Goal: Task Accomplishment & Management: Manage account settings

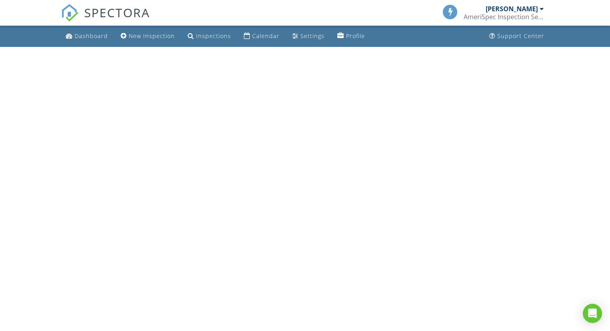
click at [509, 47] on html "SPECTORA Richard Brannin AmeriSpec Inspection Services Role: Inspector Change R…" at bounding box center [305, 23] width 610 height 47
click at [507, 47] on html "SPECTORA Richard Brannin AmeriSpec Inspection Services Role: Inspector Change R…" at bounding box center [305, 23] width 610 height 47
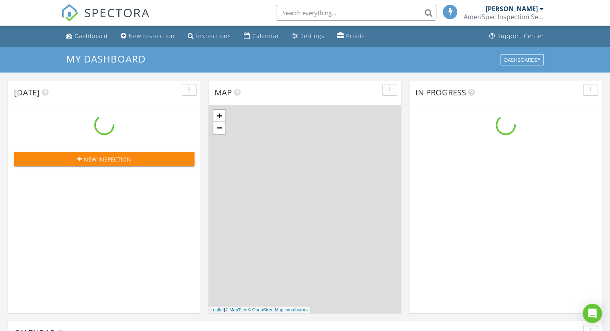
scroll to position [742, 623]
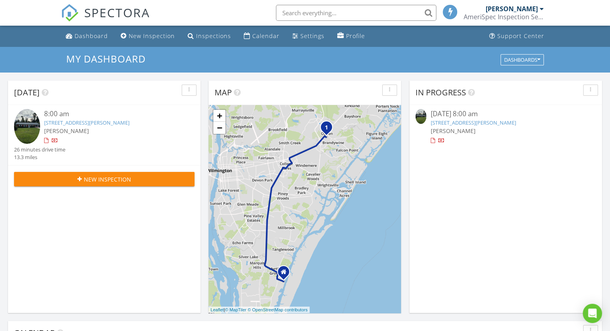
click at [480, 124] on link "137 El Ogden Dr, Wilmington, NC 28411" at bounding box center [472, 122] width 85 height 7
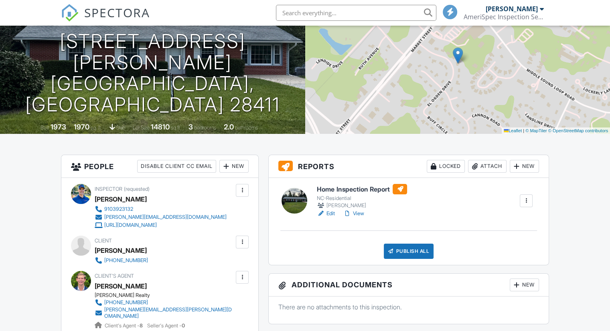
scroll to position [120, 0]
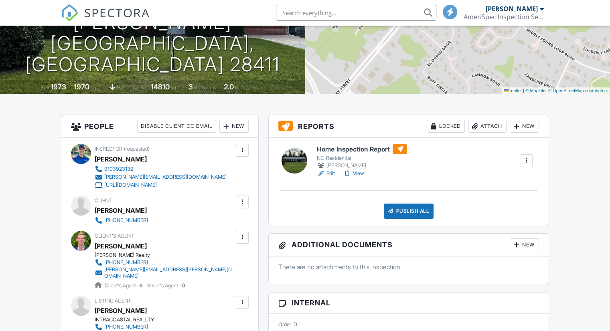
click at [359, 172] on link "View" at bounding box center [353, 174] width 21 height 8
